Goal: Information Seeking & Learning: Learn about a topic

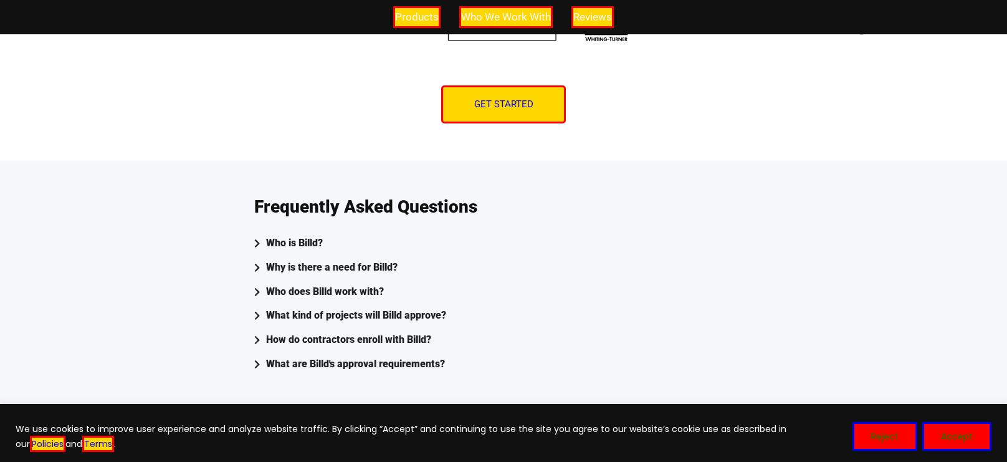
scroll to position [3385, 0]
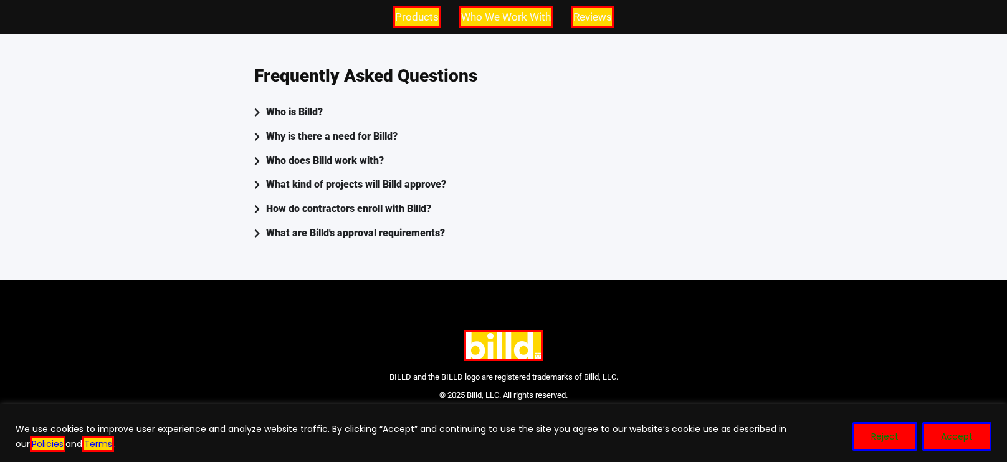
click at [408, 22] on span "Products" at bounding box center [417, 17] width 44 height 18
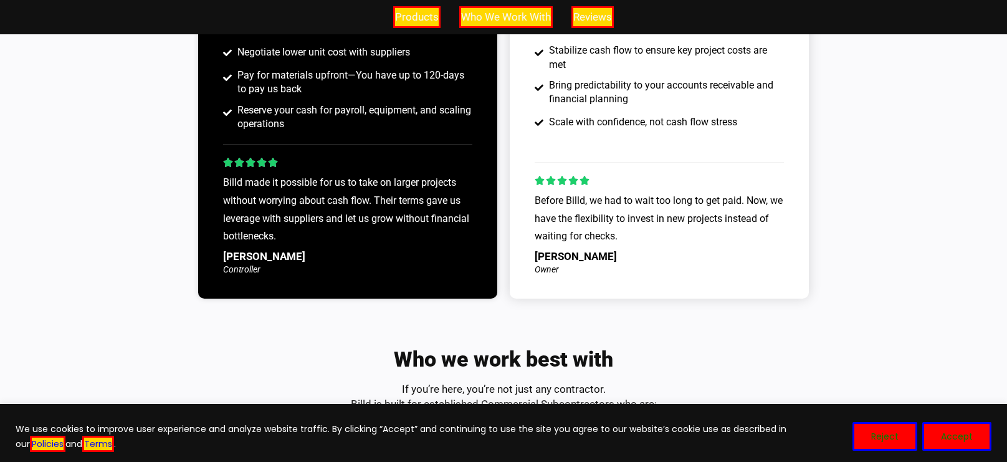
scroll to position [1000, 0]
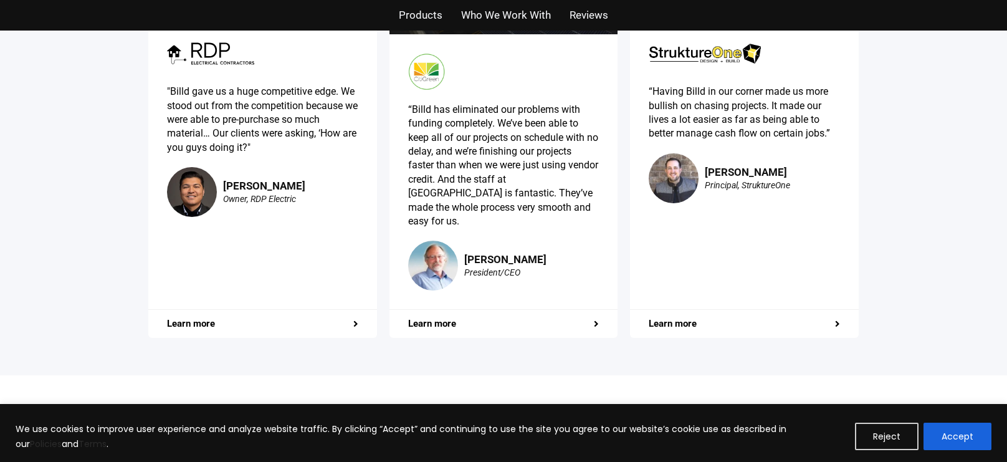
scroll to position [2341, 0]
